Goal: Task Accomplishment & Management: Complete application form

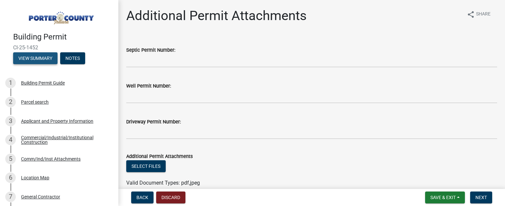
click at [45, 59] on button "View Summary" at bounding box center [35, 58] width 44 height 12
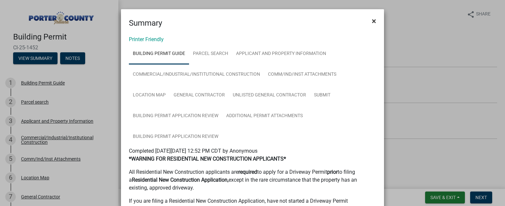
click at [373, 23] on button "×" at bounding box center [373, 21] width 15 height 18
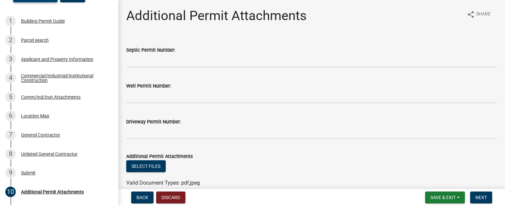
scroll to position [121, 0]
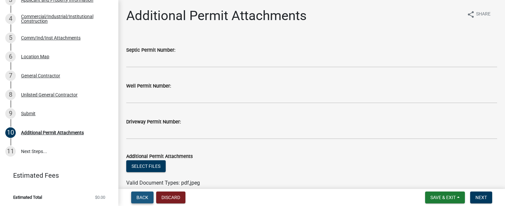
click at [145, 199] on span "Back" at bounding box center [142, 197] width 12 height 5
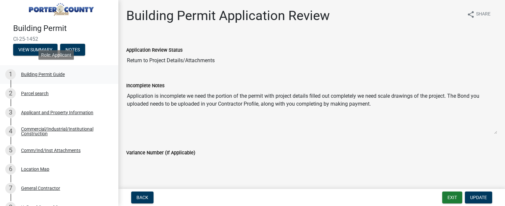
scroll to position [0, 0]
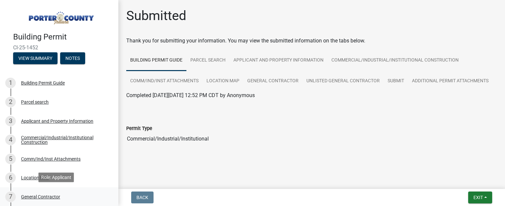
click at [49, 196] on div "General Contractor" at bounding box center [40, 196] width 39 height 5
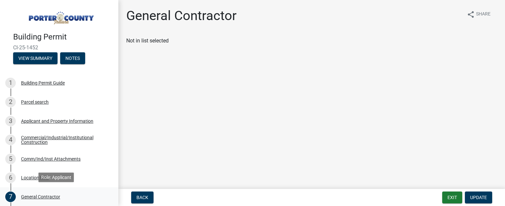
click at [47, 197] on div "General Contractor" at bounding box center [40, 196] width 39 height 5
click at [484, 197] on span "Update" at bounding box center [478, 197] width 17 height 5
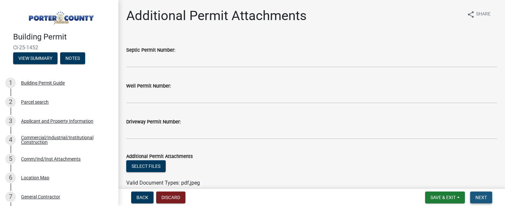
click at [482, 200] on button "Next" at bounding box center [481, 197] width 22 height 12
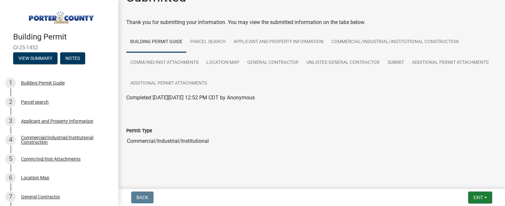
scroll to position [18, 0]
click at [471, 195] on button "Exit" at bounding box center [480, 197] width 24 height 12
click at [450, 180] on button "Save & Exit" at bounding box center [466, 180] width 53 height 16
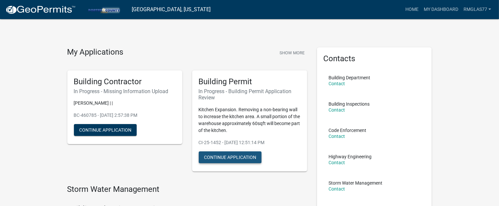
click at [218, 157] on button "Continue Application" at bounding box center [230, 157] width 63 height 12
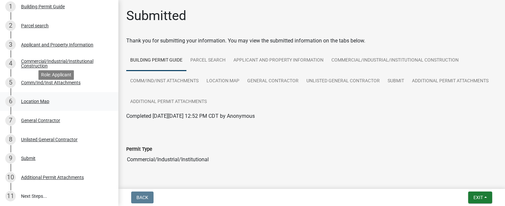
scroll to position [90, 0]
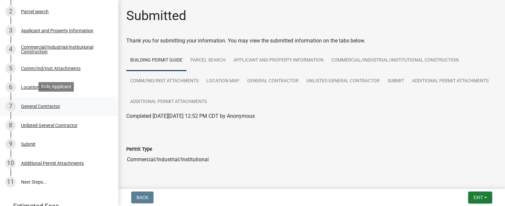
click at [50, 105] on div "General Contractor" at bounding box center [40, 106] width 39 height 5
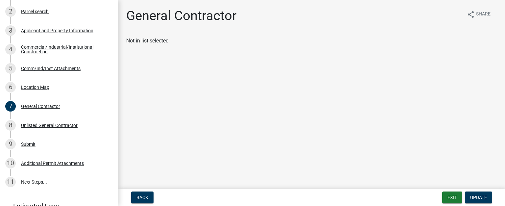
click at [167, 43] on div "Not in list selected" at bounding box center [311, 41] width 371 height 8
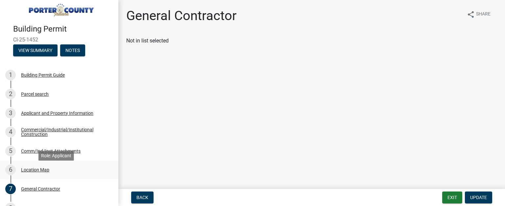
scroll to position [0, 0]
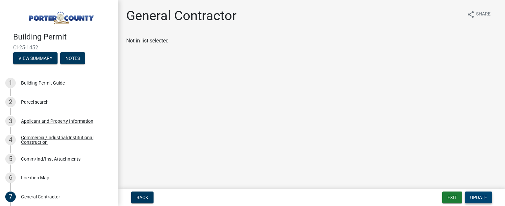
click at [477, 196] on span "Update" at bounding box center [478, 197] width 17 height 5
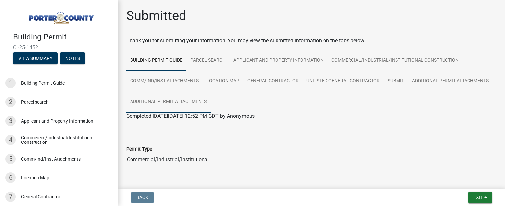
click at [211, 102] on link "Additional Permit Attachments" at bounding box center [168, 101] width 84 height 21
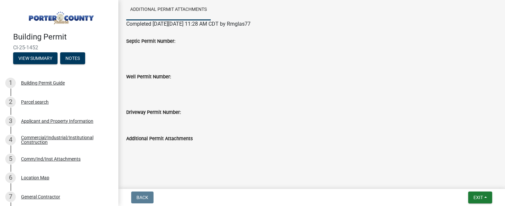
scroll to position [1, 0]
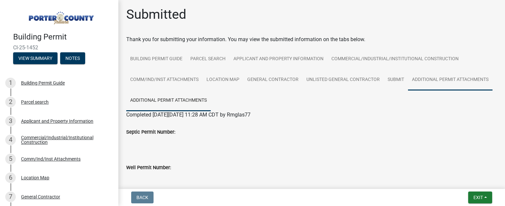
click at [408, 90] on link "Additional Permit Attachments" at bounding box center [450, 79] width 84 height 21
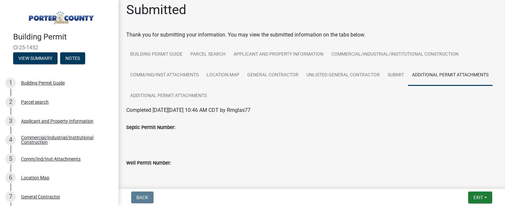
scroll to position [0, 0]
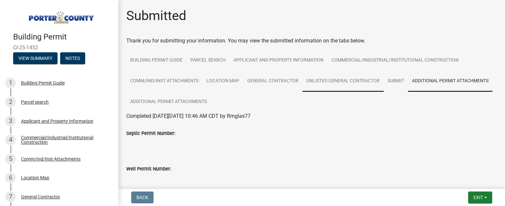
click at [325, 83] on link "Unlisted General Contractor" at bounding box center [342, 81] width 81 height 21
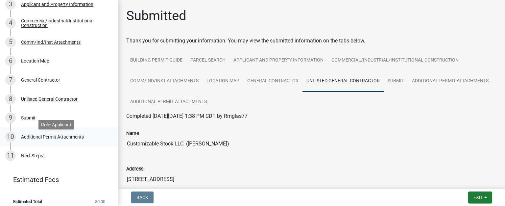
scroll to position [121, 0]
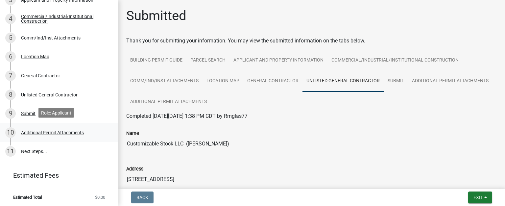
click at [74, 131] on div "Additional Permit Attachments" at bounding box center [52, 132] width 63 height 5
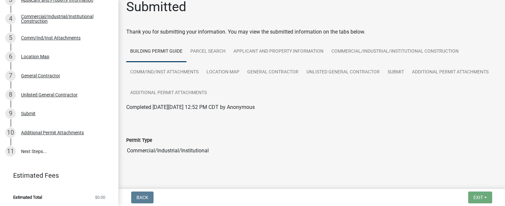
scroll to position [18, 0]
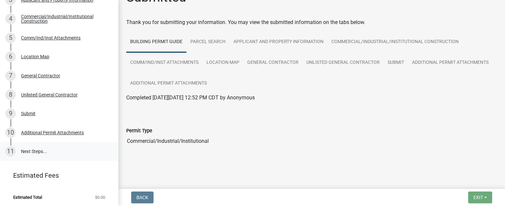
click at [41, 148] on link "11 Next Steps..." at bounding box center [59, 151] width 118 height 19
click at [43, 150] on link "11 Next Steps..." at bounding box center [59, 151] width 118 height 19
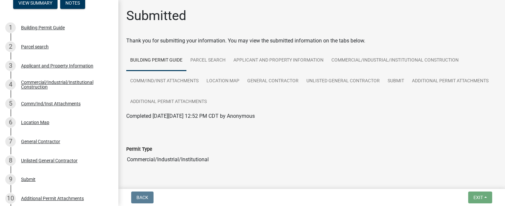
scroll to position [0, 0]
click at [140, 196] on span "Back" at bounding box center [142, 197] width 12 height 5
click at [148, 197] on span "Back" at bounding box center [142, 197] width 12 height 5
drag, startPoint x: 145, startPoint y: 195, endPoint x: 202, endPoint y: 172, distance: 62.4
click at [145, 195] on span "Back" at bounding box center [142, 197] width 12 height 5
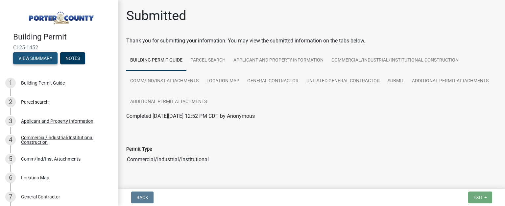
click at [45, 59] on button "View Summary" at bounding box center [35, 58] width 44 height 12
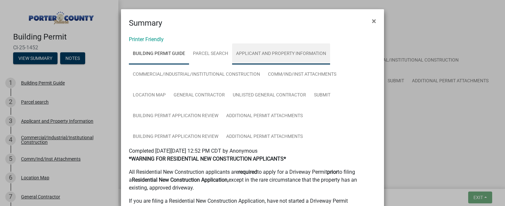
click at [262, 55] on link "Applicant and Property Information" at bounding box center [281, 53] width 98 height 21
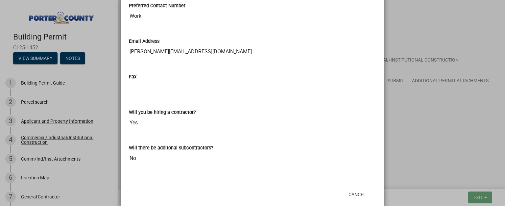
scroll to position [1030, 0]
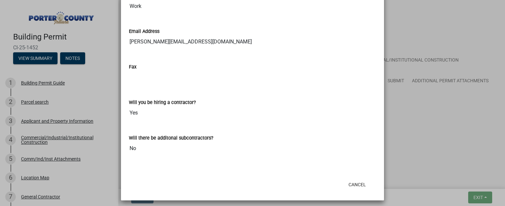
click at [419, 155] on ngb-modal-window "Summary × Printer Friendly Building Permit Guide Parcel search Applicant and Pr…" at bounding box center [252, 103] width 505 height 206
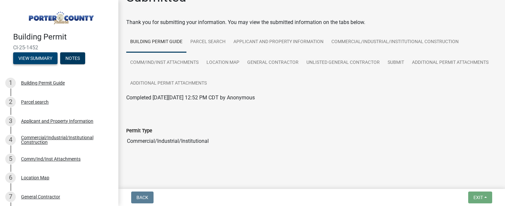
scroll to position [18, 0]
click at [482, 196] on span "Exit" at bounding box center [478, 197] width 10 height 5
click at [141, 195] on span "Back" at bounding box center [142, 197] width 12 height 5
drag, startPoint x: 142, startPoint y: 27, endPoint x: 338, endPoint y: 109, distance: 212.9
click at [338, 109] on div at bounding box center [311, 109] width 380 height 5
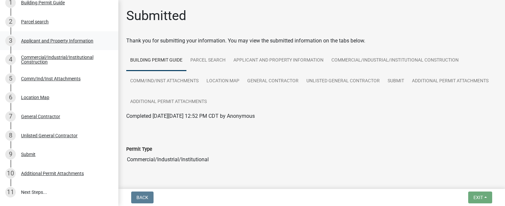
scroll to position [0, 0]
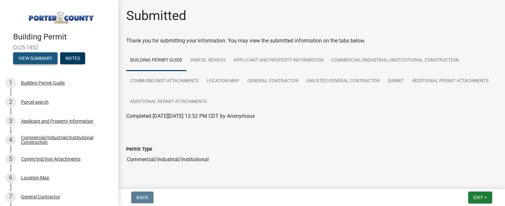
click at [43, 55] on button "View Summary" at bounding box center [35, 58] width 44 height 12
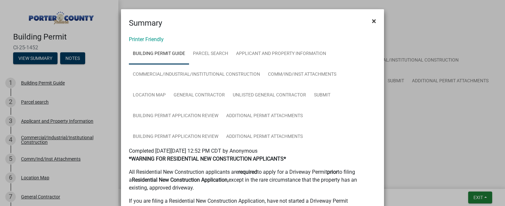
click at [359, 21] on span "×" at bounding box center [374, 20] width 4 height 9
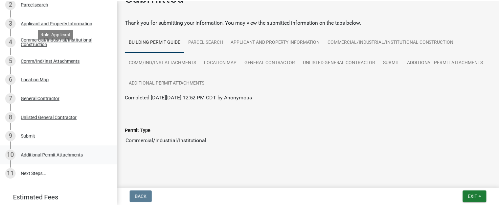
scroll to position [121, 0]
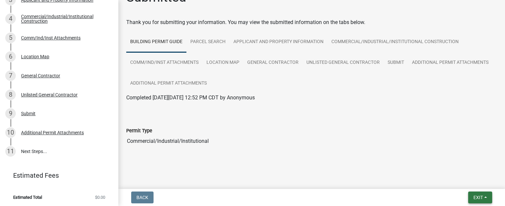
click at [359, 155] on span "Exit" at bounding box center [478, 197] width 10 height 5
click at [359, 155] on button "Save & Exit" at bounding box center [466, 180] width 53 height 16
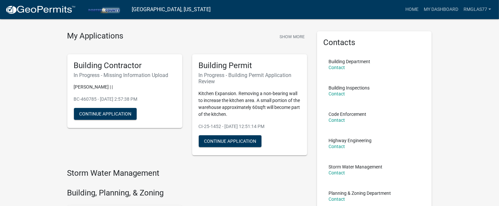
scroll to position [16, 0]
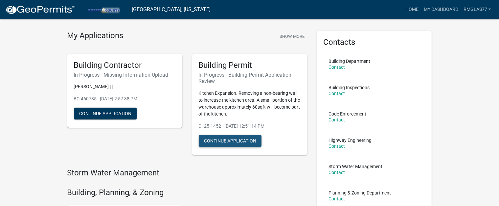
click at [225, 141] on button "Continue Application" at bounding box center [230, 141] width 63 height 12
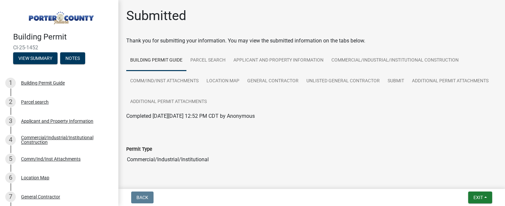
click at [60, 18] on img at bounding box center [60, 16] width 95 height 18
click at [80, 18] on img at bounding box center [60, 16] width 95 height 18
click at [359, 155] on button "Exit" at bounding box center [480, 197] width 24 height 12
click at [359, 155] on button "Save & Exit" at bounding box center [466, 180] width 53 height 16
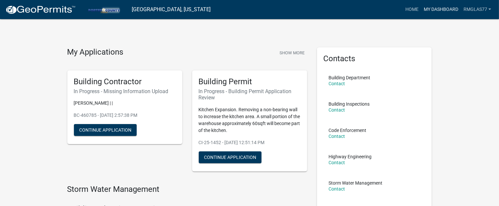
click at [359, 8] on link "My Dashboard" at bounding box center [441, 9] width 40 height 12
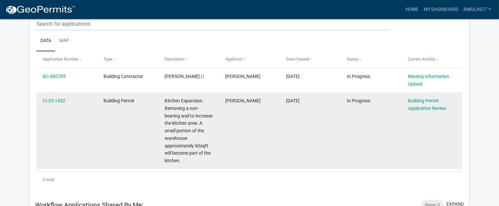
scroll to position [90, 0]
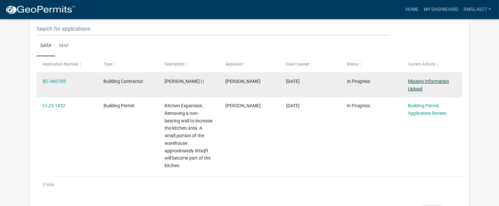
click at [359, 83] on link "Missing Information Upload" at bounding box center [428, 85] width 41 height 13
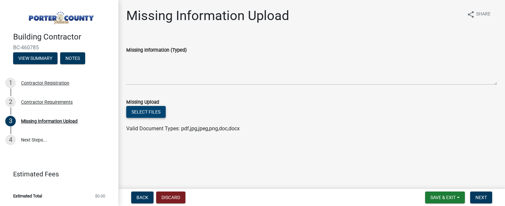
click at [149, 112] on button "Select files" at bounding box center [145, 112] width 39 height 12
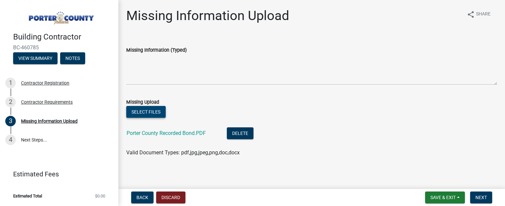
scroll to position [2, 0]
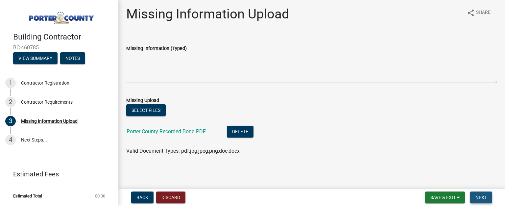
click at [359, 155] on span "Next" at bounding box center [480, 197] width 11 height 5
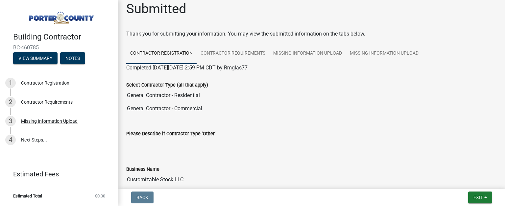
scroll to position [0, 0]
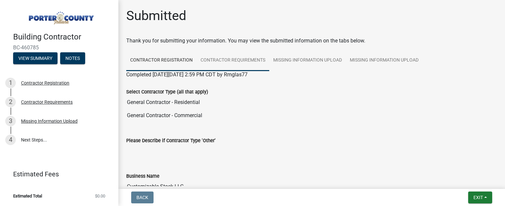
click at [240, 61] on link "Contractor Requirements" at bounding box center [232, 60] width 73 height 21
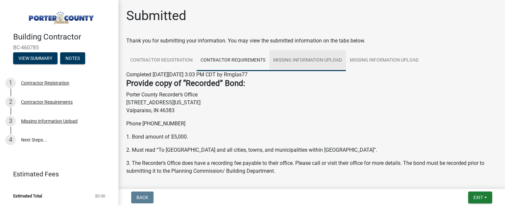
click at [309, 63] on link "Missing Information Upload" at bounding box center [307, 60] width 77 height 21
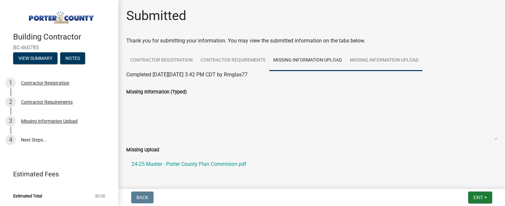
click at [359, 60] on link "Missing Information Upload" at bounding box center [384, 60] width 77 height 21
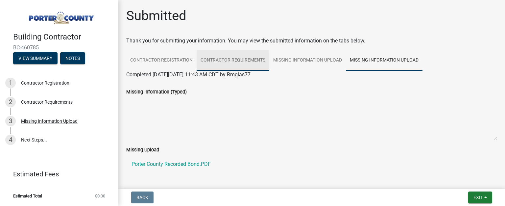
click at [236, 60] on link "Contractor Requirements" at bounding box center [232, 60] width 73 height 21
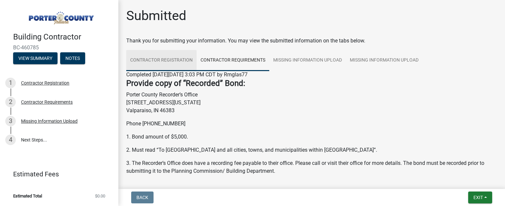
click at [177, 64] on link "Contractor Registration" at bounding box center [161, 60] width 70 height 21
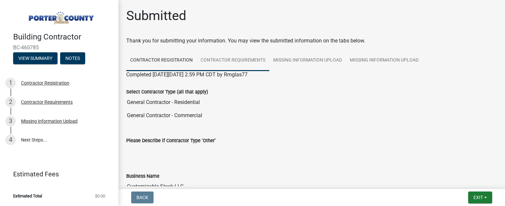
click at [246, 62] on link "Contractor Requirements" at bounding box center [232, 60] width 73 height 21
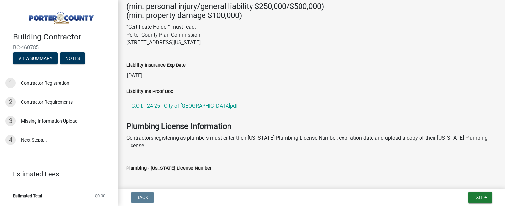
scroll to position [255, 0]
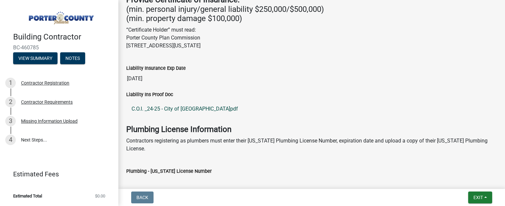
click at [206, 106] on link "C.O.I. _24-25 - City of Valparaiso.pdf" at bounding box center [311, 109] width 371 height 16
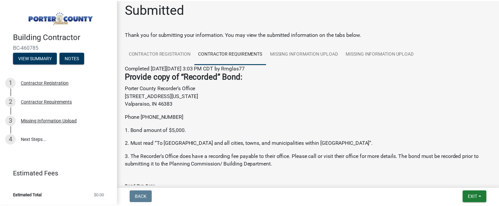
scroll to position [0, 0]
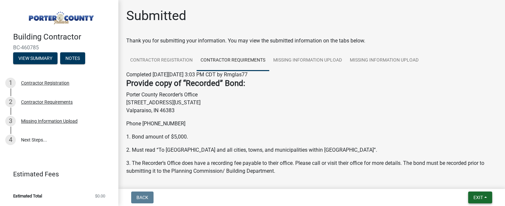
click at [359, 155] on span "Exit" at bounding box center [478, 197] width 10 height 5
click at [359, 155] on button "Save & Exit" at bounding box center [466, 180] width 53 height 16
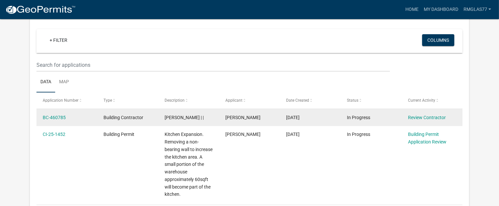
scroll to position [54, 0]
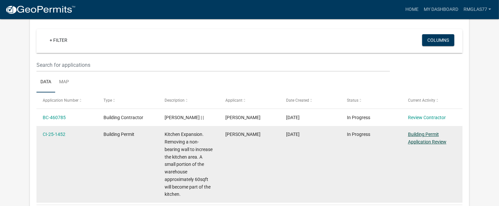
click at [359, 142] on link "Building Permit Application Review" at bounding box center [427, 137] width 38 height 13
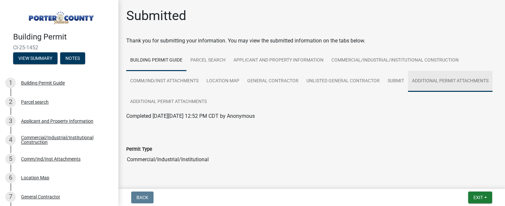
click at [359, 92] on link "Additional Permit Attachments" at bounding box center [450, 81] width 84 height 21
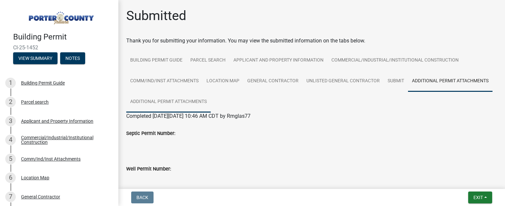
click at [211, 106] on link "Additional Permit Attachments" at bounding box center [168, 101] width 84 height 21
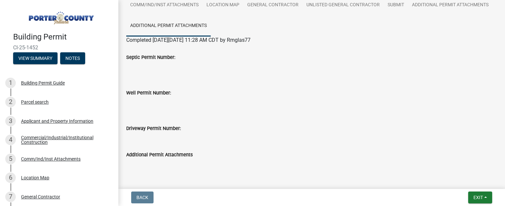
scroll to position [92, 0]
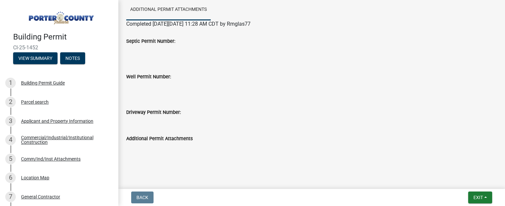
click at [164, 136] on label "Additional Permit Attachments" at bounding box center [159, 138] width 66 height 5
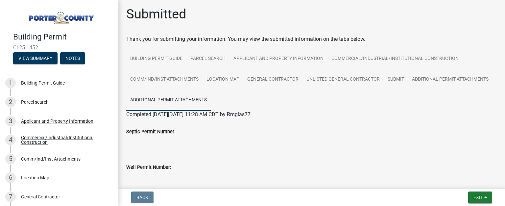
scroll to position [0, 0]
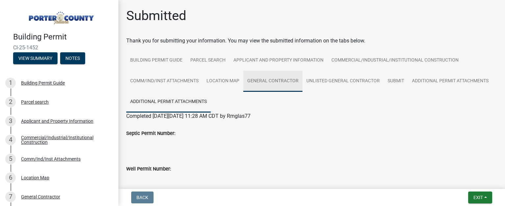
click at [271, 85] on link "General Contractor" at bounding box center [272, 81] width 59 height 21
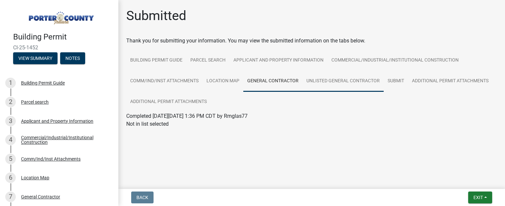
click at [327, 81] on link "Unlisted General Contractor" at bounding box center [342, 81] width 81 height 21
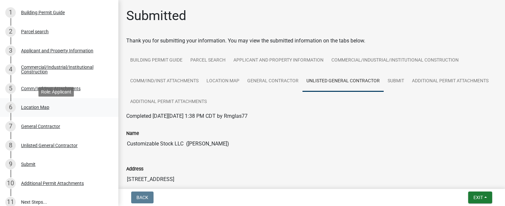
scroll to position [74, 0]
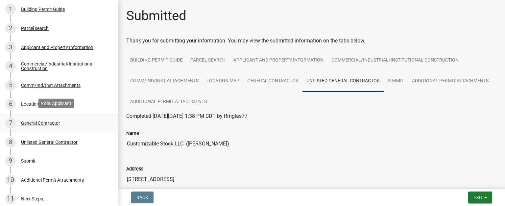
click at [56, 122] on div "General Contractor" at bounding box center [40, 123] width 39 height 5
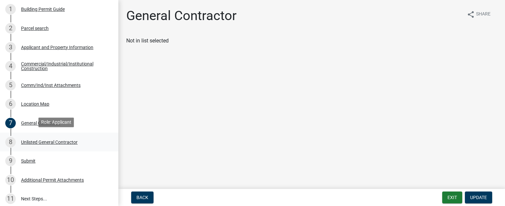
click at [45, 140] on div "Unlisted General Contractor" at bounding box center [49, 142] width 57 height 5
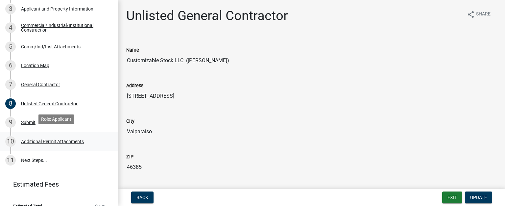
scroll to position [115, 0]
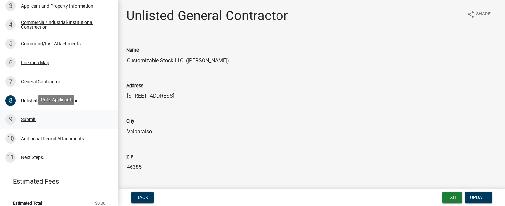
click at [29, 118] on div "Submit" at bounding box center [28, 119] width 14 height 5
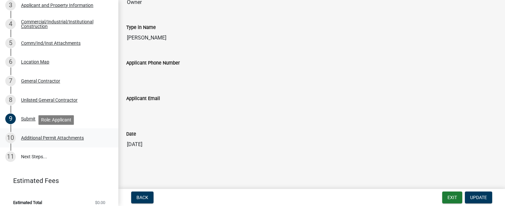
scroll to position [113, 0]
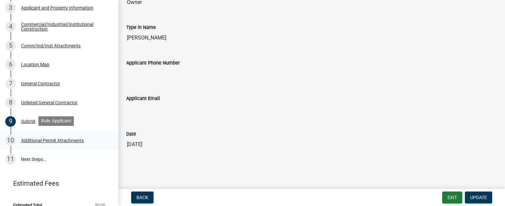
click at [49, 139] on div "Additional Permit Attachments" at bounding box center [52, 140] width 63 height 5
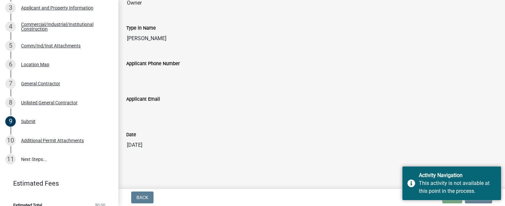
scroll to position [149, 0]
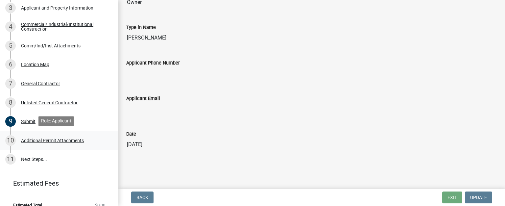
click at [61, 139] on div "Additional Permit Attachments" at bounding box center [52, 140] width 63 height 5
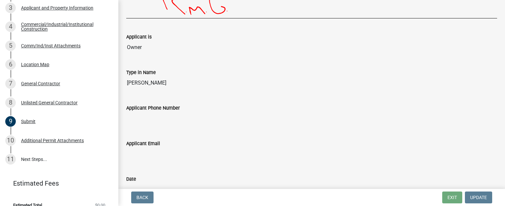
scroll to position [106, 0]
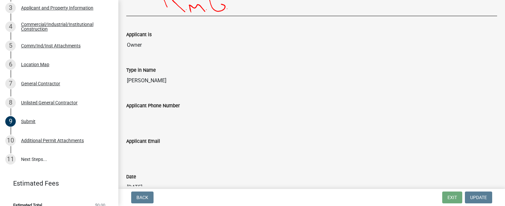
click at [359, 155] on span "Update" at bounding box center [478, 197] width 17 height 5
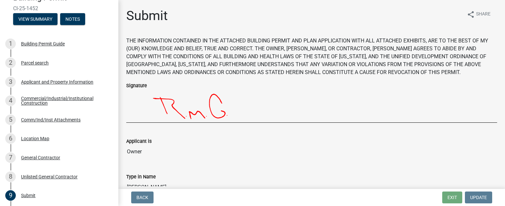
scroll to position [0, 0]
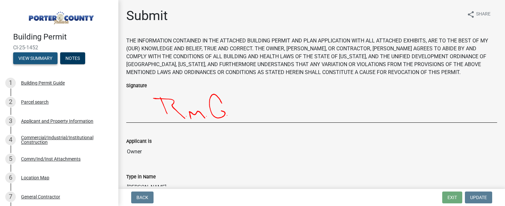
click at [42, 58] on button "View Summary" at bounding box center [35, 58] width 44 height 12
